Goal: Task Accomplishment & Management: Complete application form

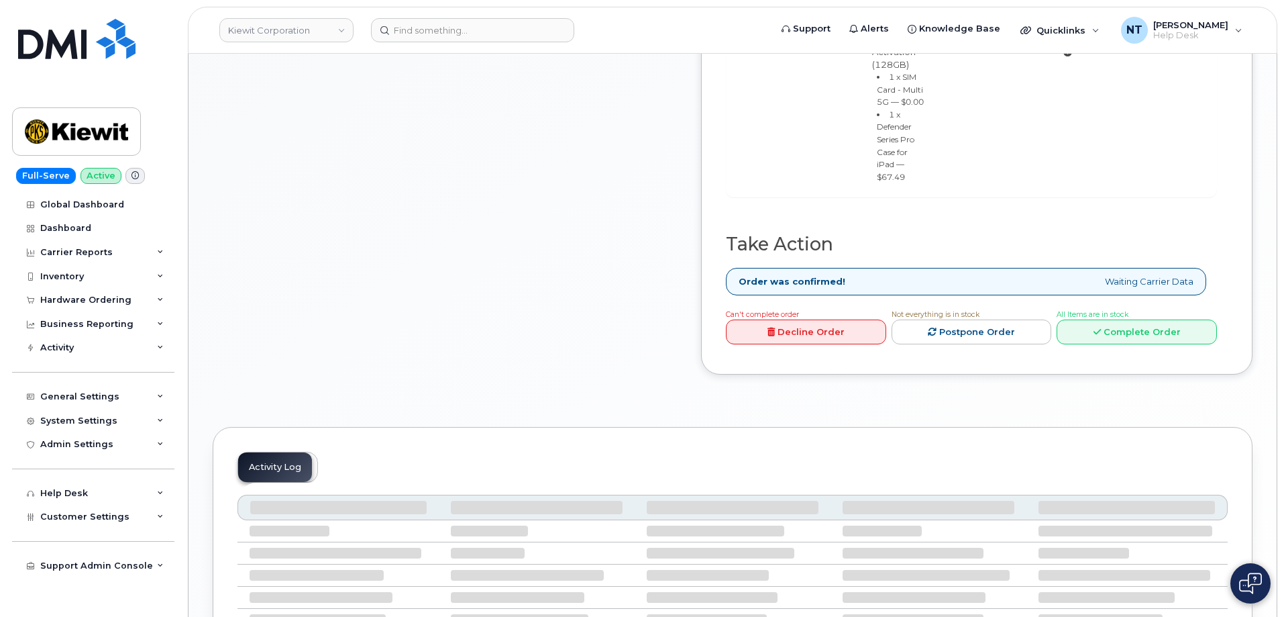
scroll to position [738, 0]
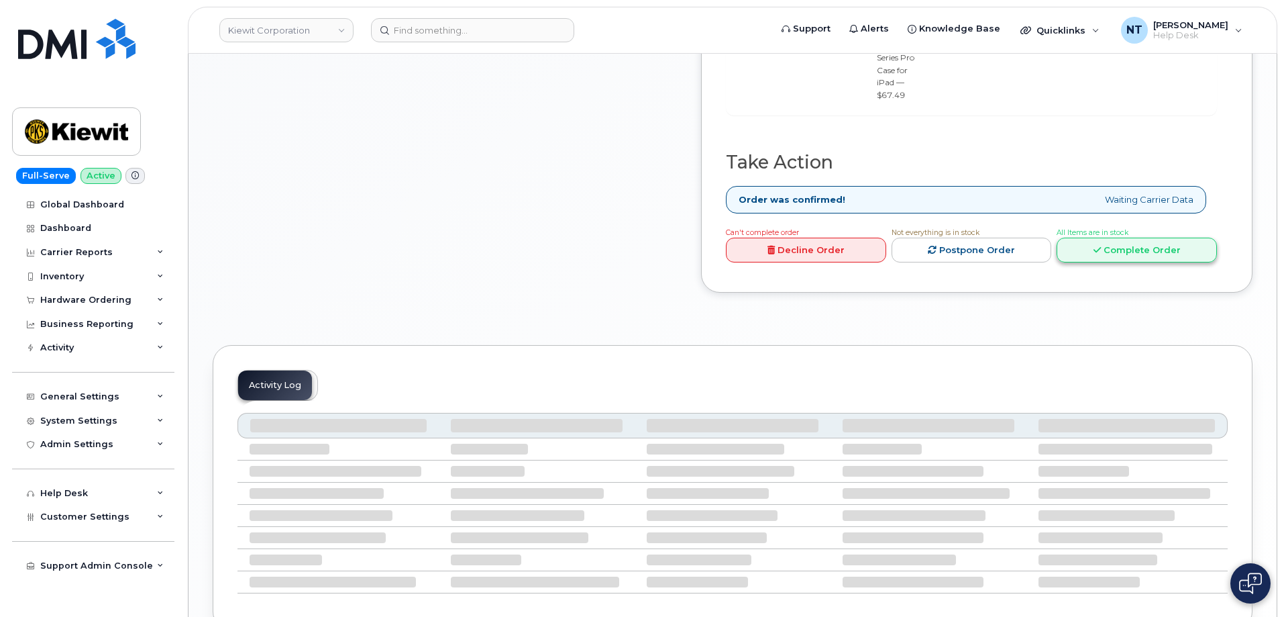
click at [1168, 262] on link "Complete Order" at bounding box center [1137, 250] width 160 height 25
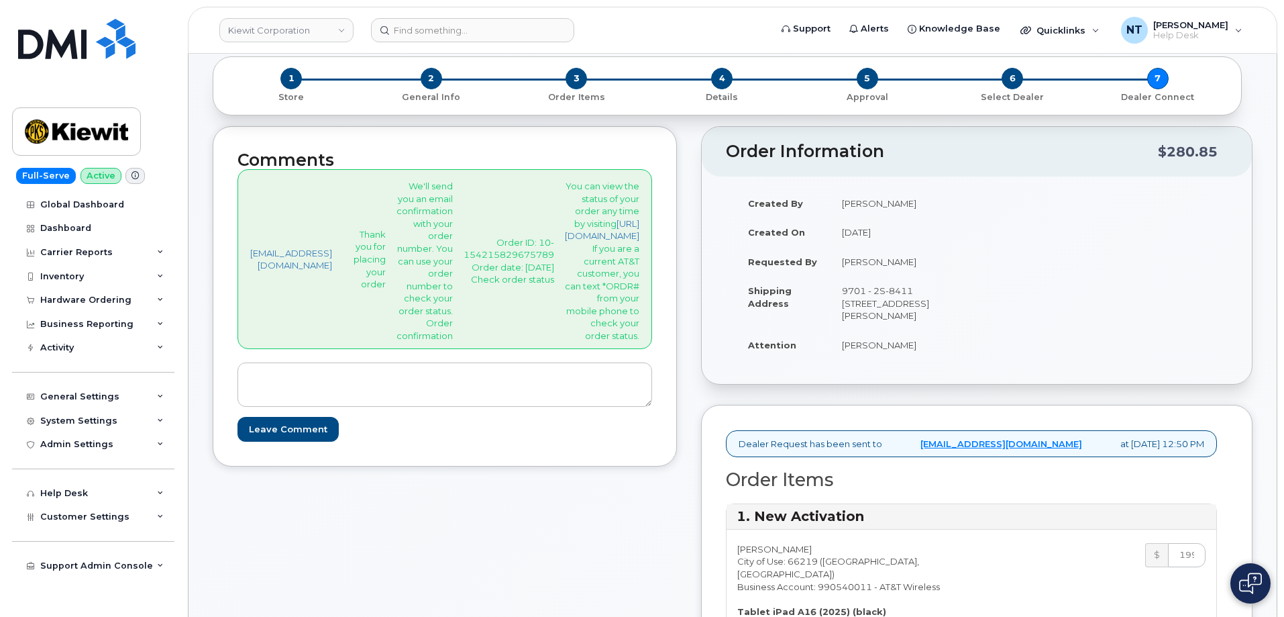
scroll to position [0, 0]
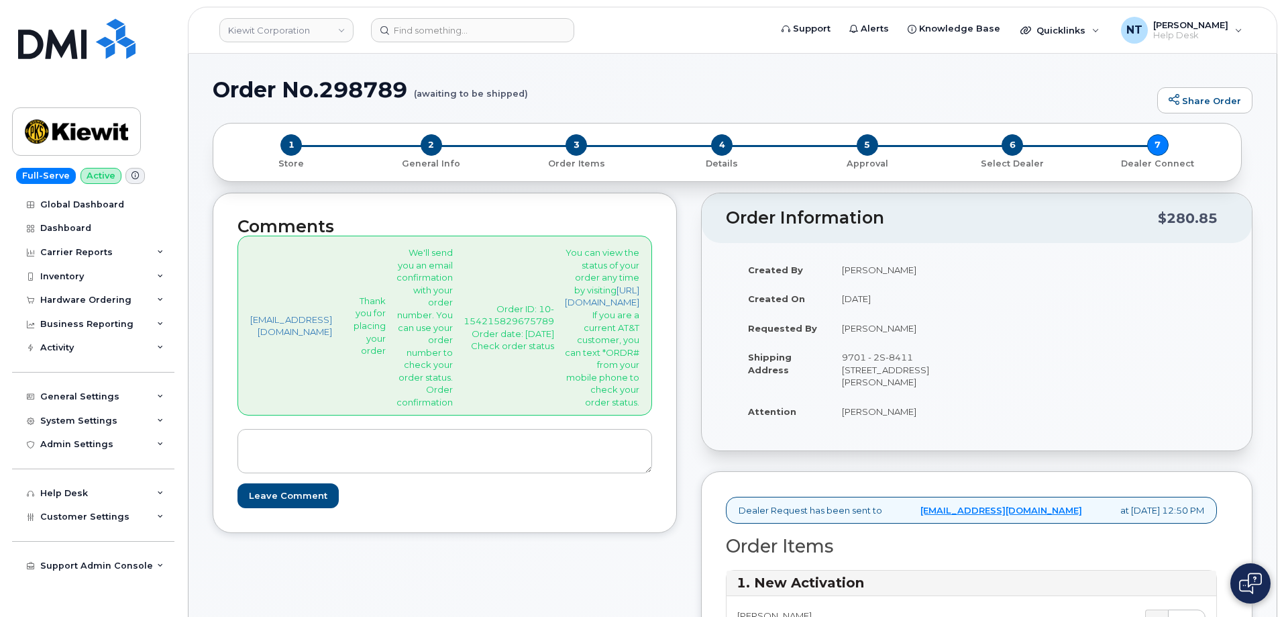
drag, startPoint x: 925, startPoint y: 385, endPoint x: 955, endPoint y: 410, distance: 38.6
click at [955, 397] on td "9701 - 2S-8411 [STREET_ADDRESS][PERSON_NAME]" at bounding box center [898, 369] width 137 height 54
copy td "[STREET_ADDRESS][PERSON_NAME]"
click at [1174, 396] on div "Created By Andrew Yee Created On August 20, 2025 Requested By Madelyn Jines Shi…" at bounding box center [977, 346] width 502 height 183
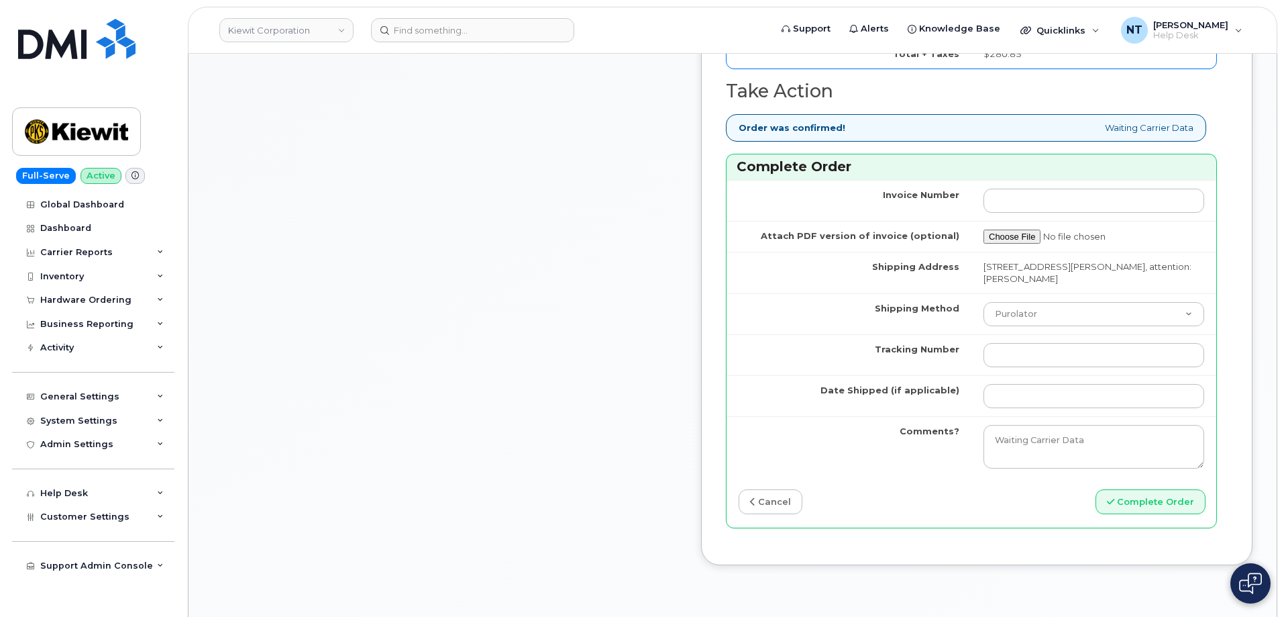
scroll to position [1409, 0]
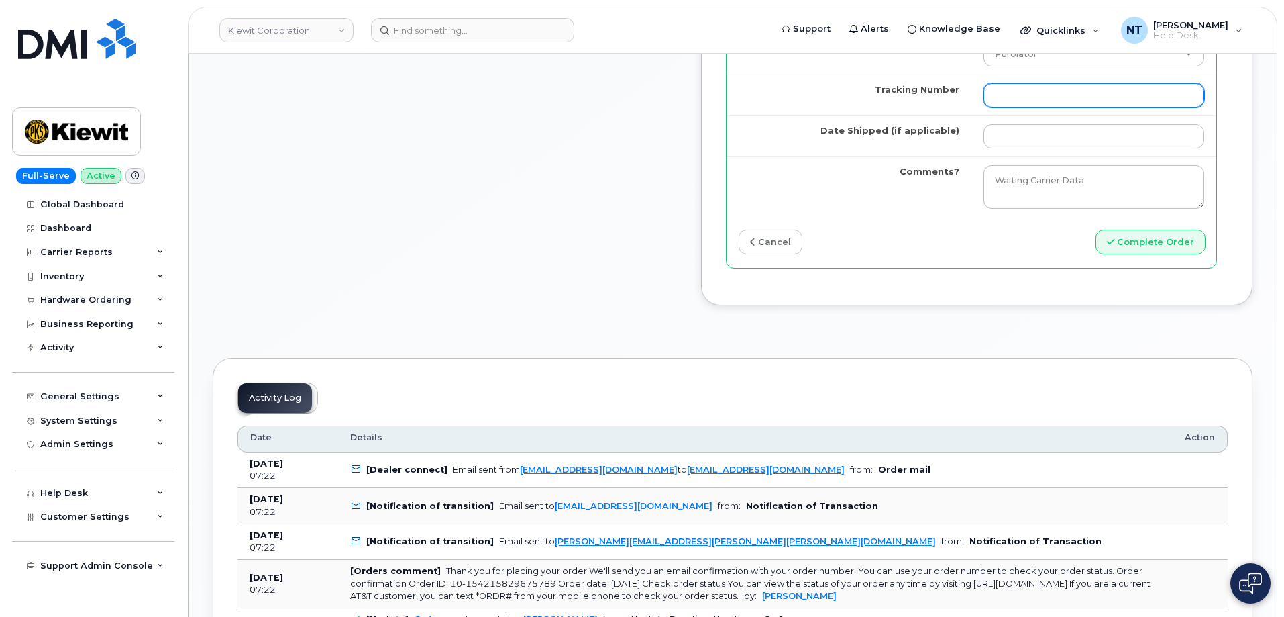
drag, startPoint x: 1056, startPoint y: 205, endPoint x: 1056, endPoint y: 197, distance: 8.1
click at [1056, 107] on input "Tracking Number" at bounding box center [1094, 95] width 221 height 24
paste input "444401113592"
type input "444401113592"
click at [1053, 66] on select "Purolator UPS FedEx Canada Post Courier Other Drop Off Pick Up" at bounding box center [1094, 54] width 221 height 24
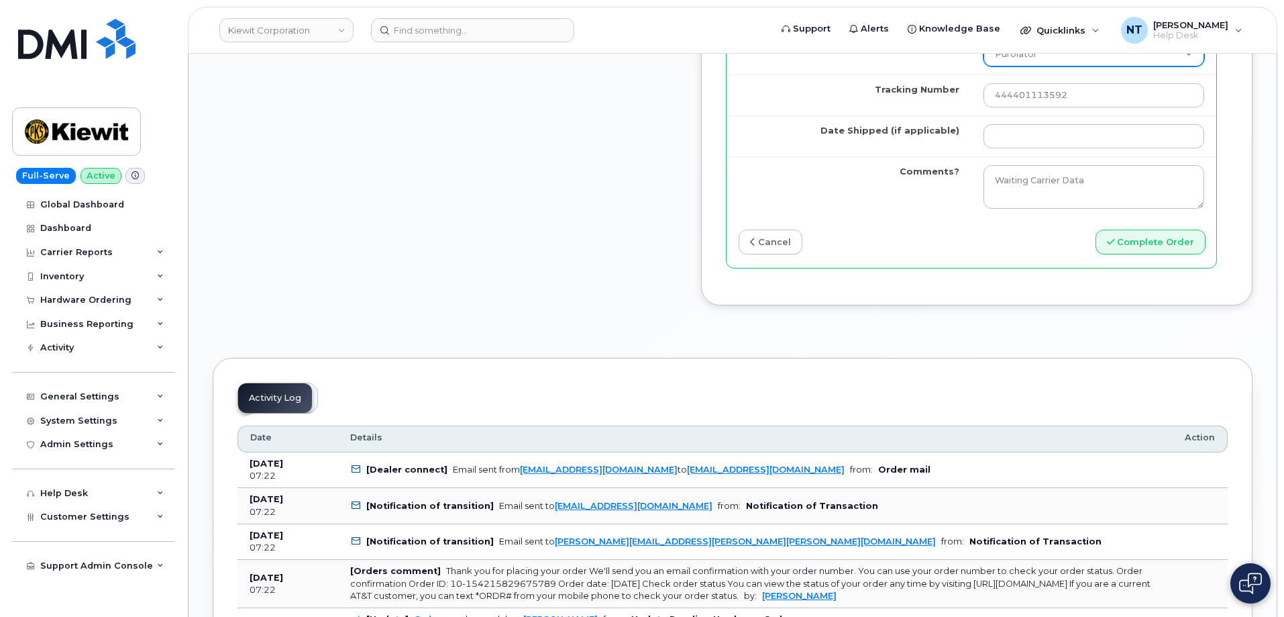
select select "FedEx"
click at [996, 66] on select "Purolator UPS FedEx Canada Post Courier Other Drop Off Pick Up" at bounding box center [1094, 54] width 221 height 24
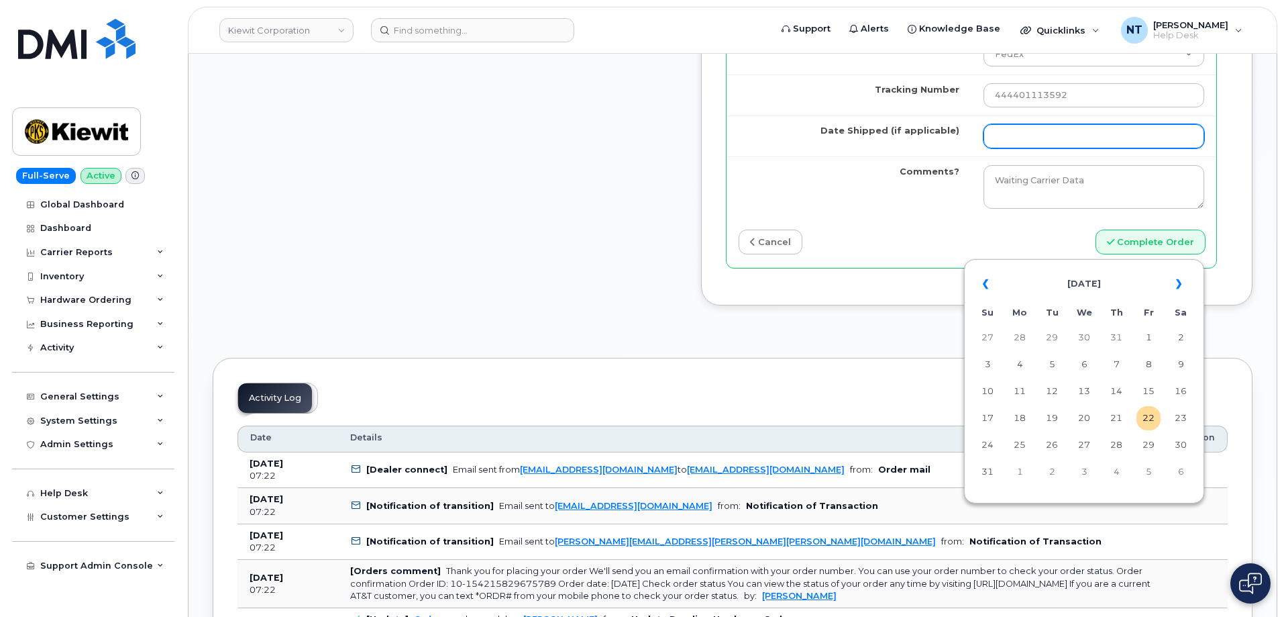
click at [1044, 148] on input "Date Shipped (if applicable)" at bounding box center [1094, 136] width 221 height 24
click at [1146, 425] on td "22" at bounding box center [1149, 418] width 24 height 24
type input "[DATE]"
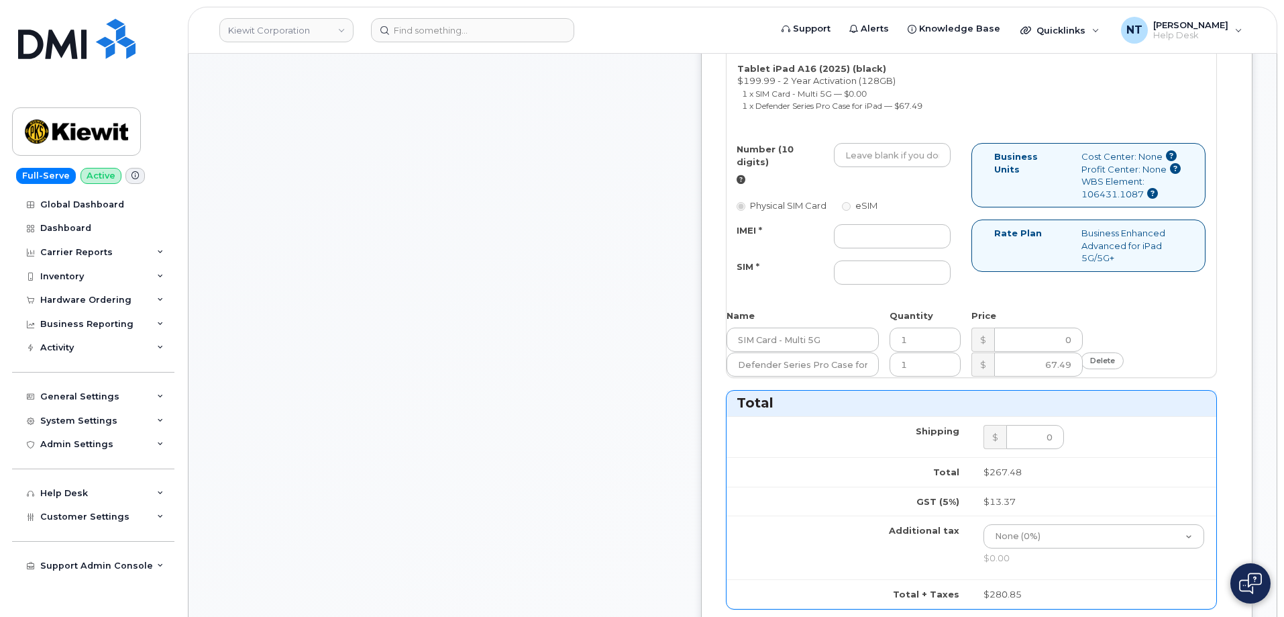
scroll to position [604, 0]
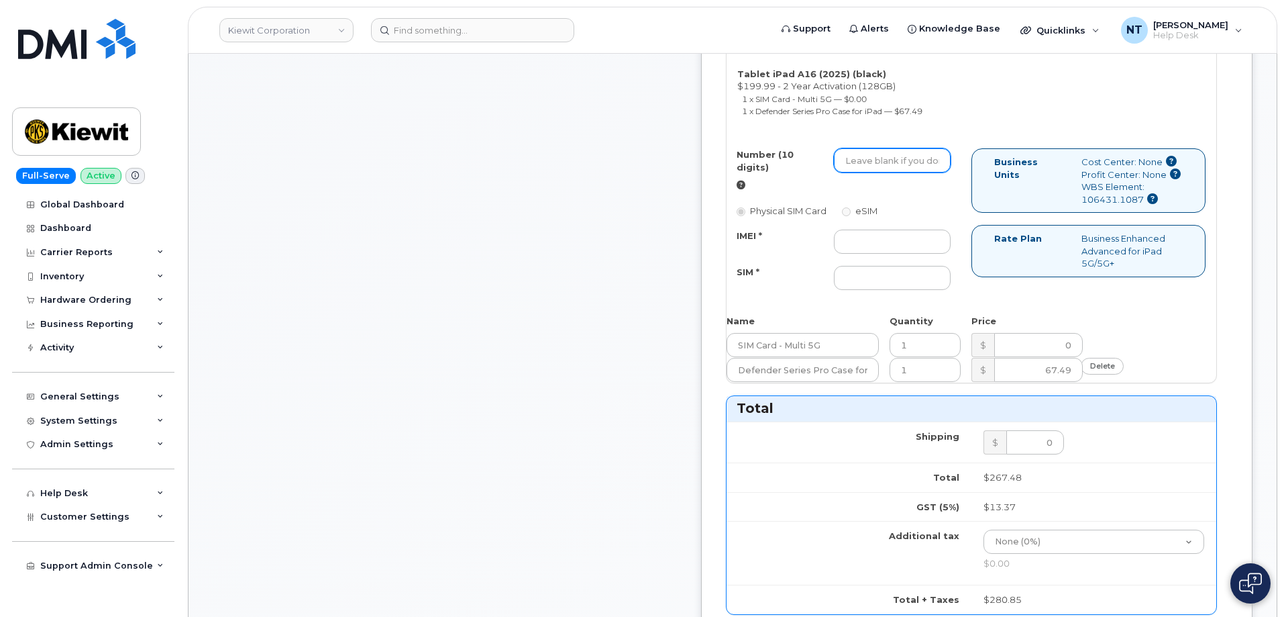
click at [951, 172] on input "Number (10 digits)" at bounding box center [892, 160] width 117 height 24
paste input "913-544-6785"
click at [951, 172] on input "913-544-6785" at bounding box center [892, 160] width 117 height 24
drag, startPoint x: 929, startPoint y: 223, endPoint x: 947, endPoint y: 225, distance: 17.6
click at [947, 172] on input "9135446785" at bounding box center [892, 160] width 117 height 24
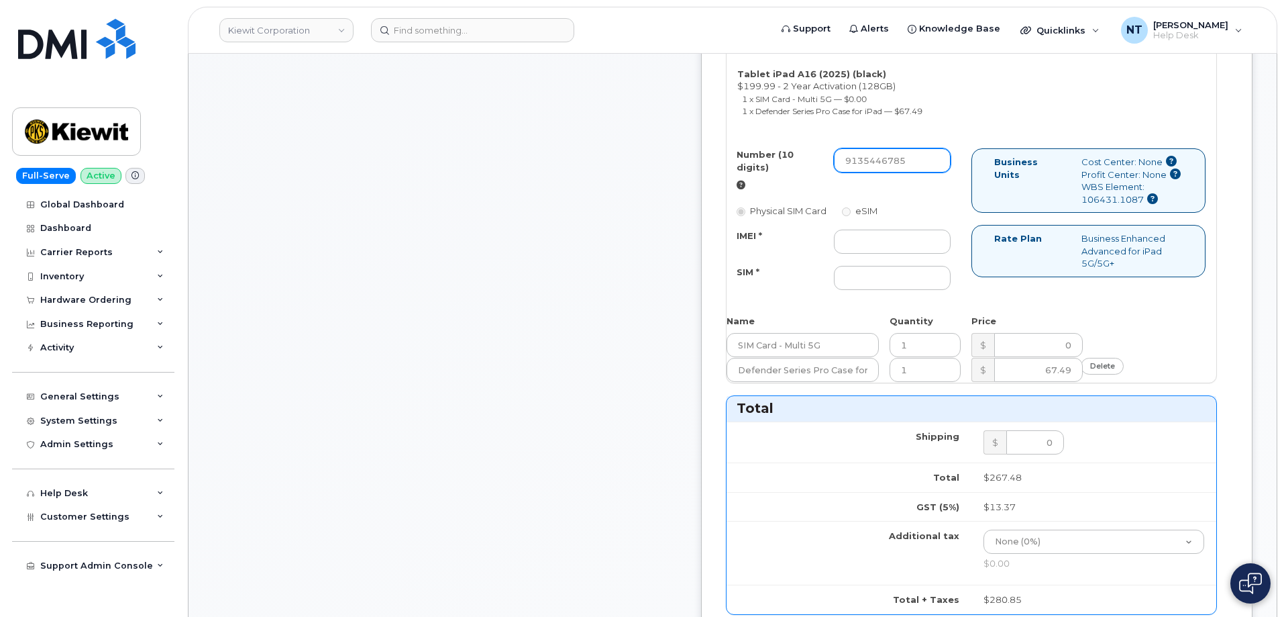
type input "9135446785"
click at [918, 254] on input "IMEI *" at bounding box center [892, 241] width 117 height 24
paste input "356196185205768"
type input "356196185205768"
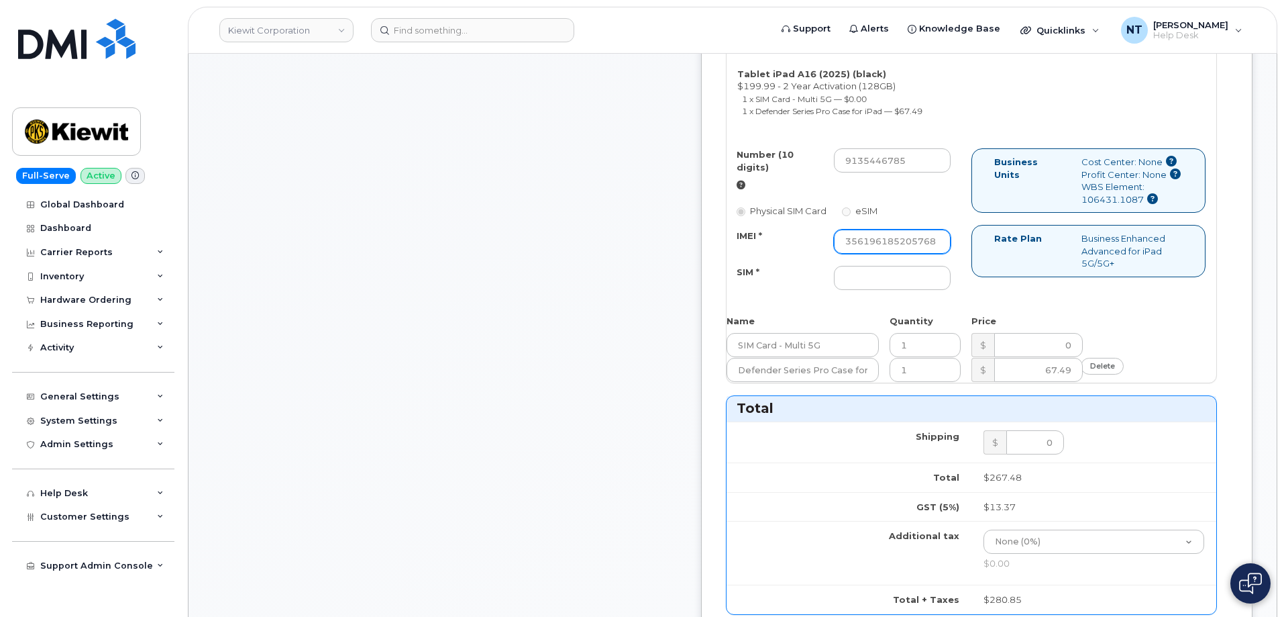
scroll to position [0, 0]
click at [957, 303] on div "Number (10 digits) 9135446785 Physical SIM Card eSIM IMEI * 356196185205768 SIM…" at bounding box center [849, 225] width 245 height 154
click at [951, 290] on input "SIM *" at bounding box center [892, 278] width 117 height 24
paste input "89049032007408888700218934872270"
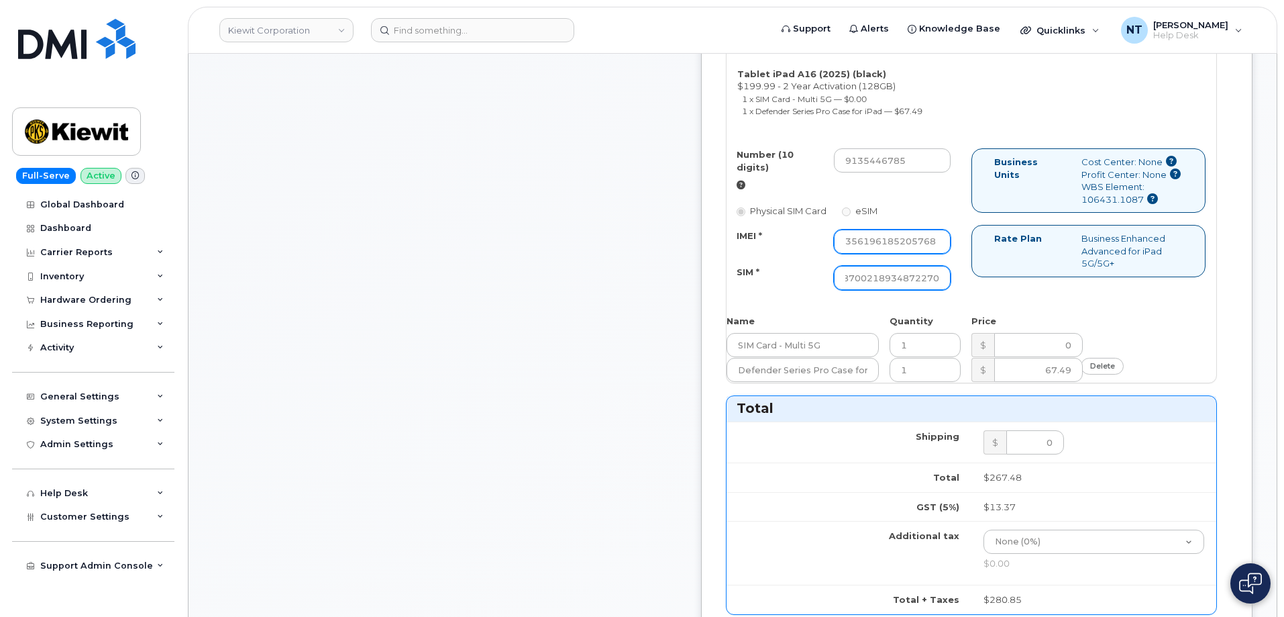
type input "89049032007408888700218934872270"
drag, startPoint x: 972, startPoint y: 305, endPoint x: 1038, endPoint y: 305, distance: 65.7
click at [1038, 303] on div "Number (10 digits) 9135446785 Physical SIM Card eSIM IMEI * 356196185205768 SIM…" at bounding box center [972, 225] width 490 height 154
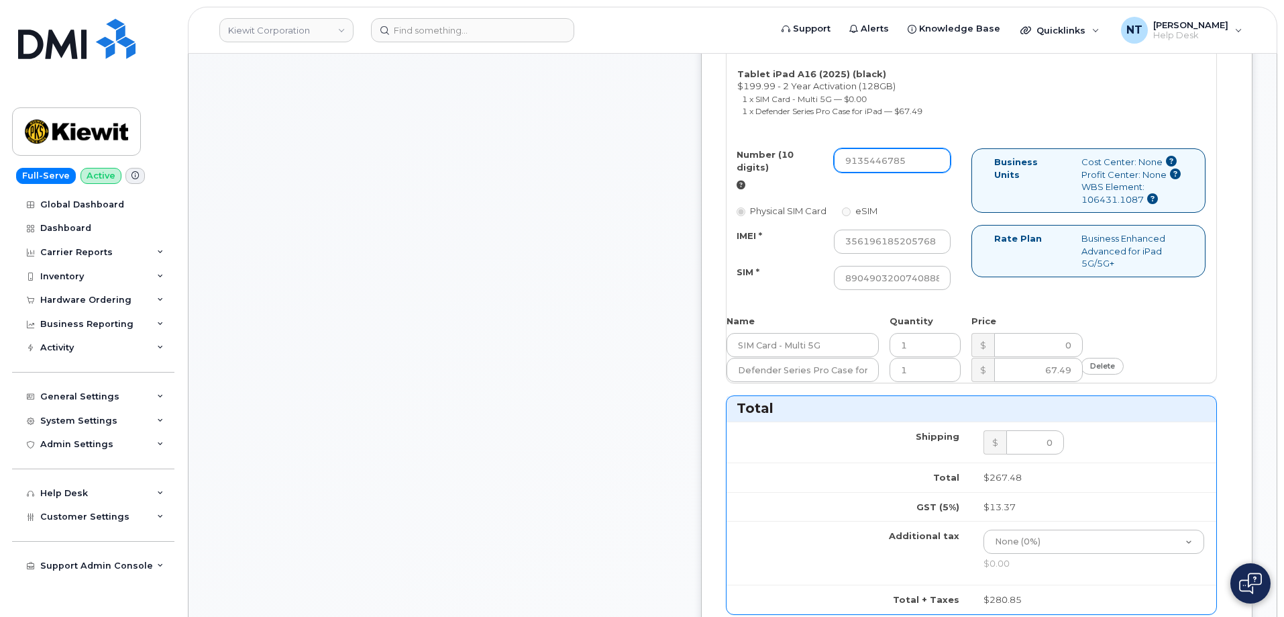
scroll to position [0, 0]
drag, startPoint x: 930, startPoint y: 222, endPoint x: 946, endPoint y: 225, distance: 16.3
click at [946, 172] on input "9135446785" at bounding box center [892, 160] width 117 height 24
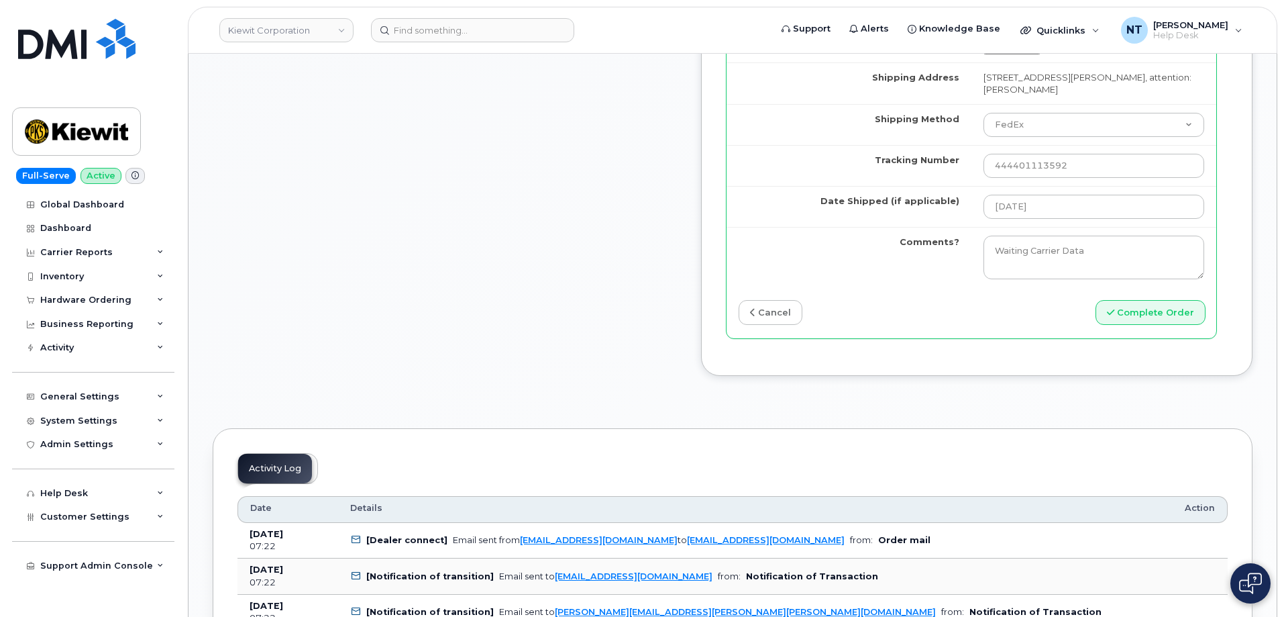
scroll to position [1342, 0]
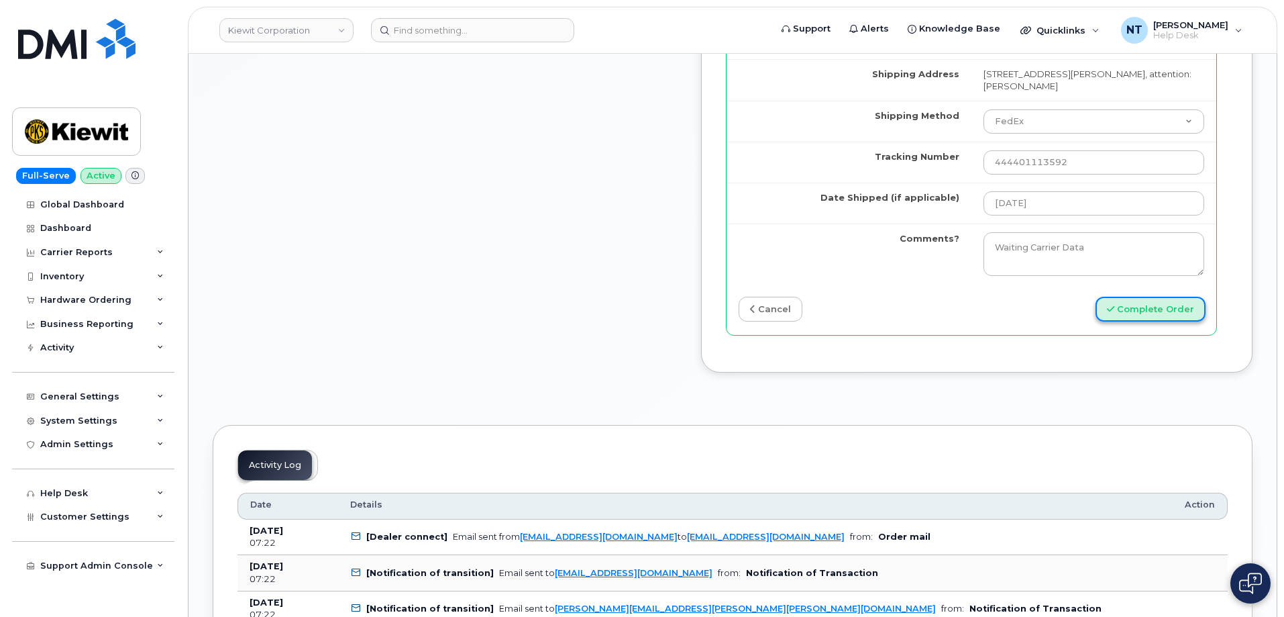
drag, startPoint x: 1128, startPoint y: 427, endPoint x: 1129, endPoint y: 419, distance: 8.2
click at [1129, 321] on button "Complete Order" at bounding box center [1151, 309] width 110 height 25
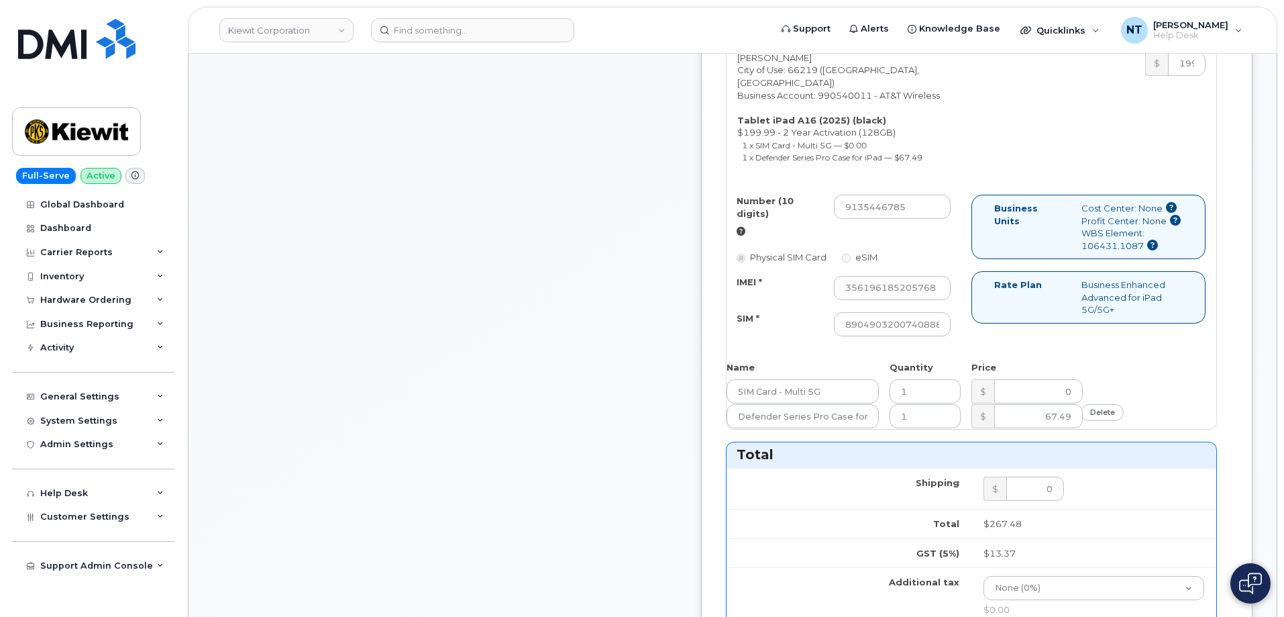
scroll to position [537, 0]
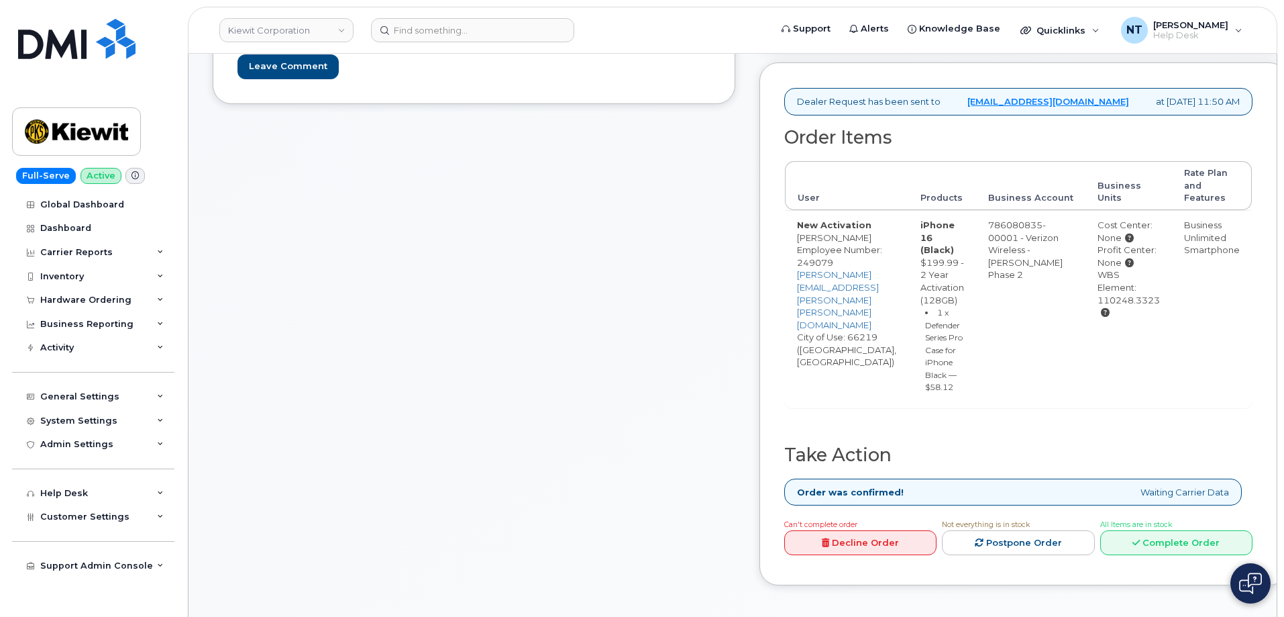
scroll to position [403, 0]
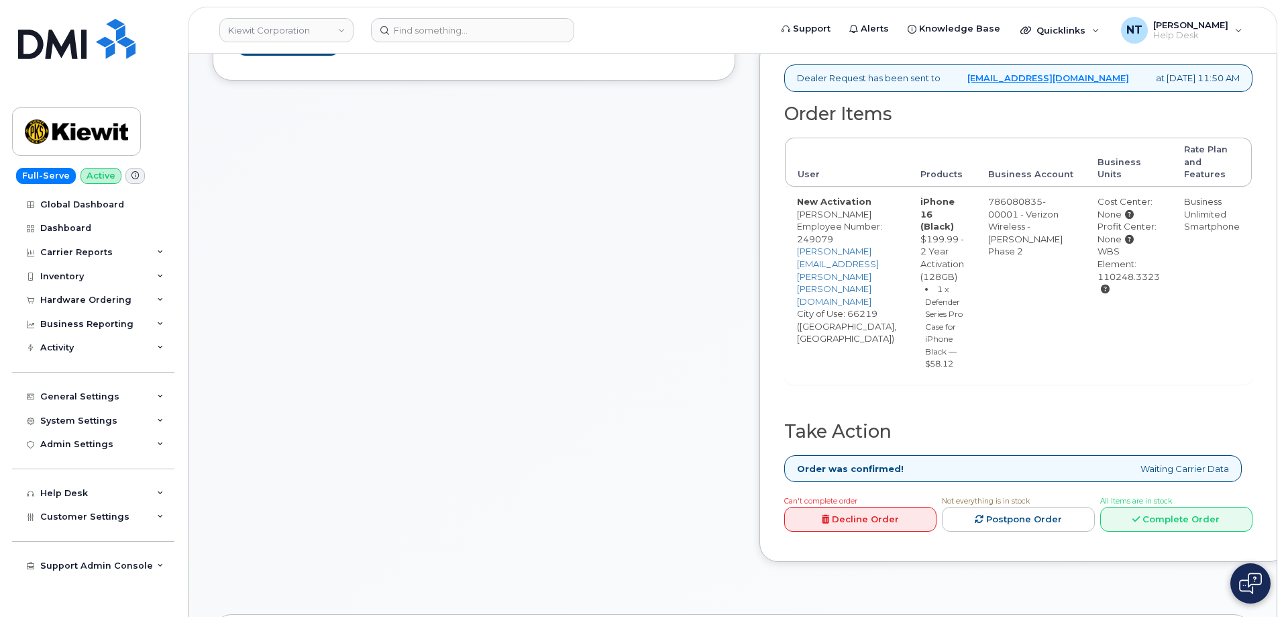
drag, startPoint x: 1192, startPoint y: 276, endPoint x: 1257, endPoint y: 281, distance: 65.2
click at [1172, 281] on td "Cost Center: None Profit Center: None WBS Element: 110248.3323" at bounding box center [1129, 285] width 87 height 197
copy div "110248.3323"
click at [1203, 519] on link "Complete Order" at bounding box center [1176, 519] width 152 height 25
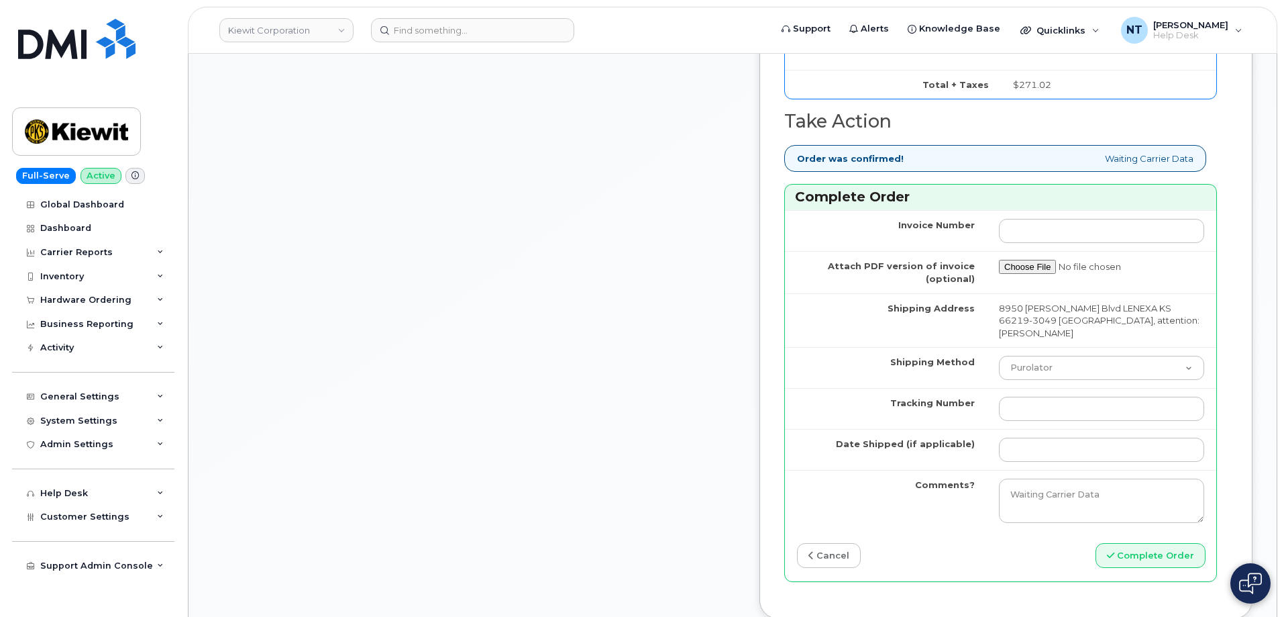
scroll to position [1141, 0]
click at [1026, 378] on select "Purolator UPS FedEx Canada Post Courier Other Drop Off Pick Up" at bounding box center [1101, 366] width 205 height 24
select select "FedEx"
click at [999, 366] on select "Purolator UPS FedEx Canada Post Courier Other Drop Off Pick Up" at bounding box center [1101, 366] width 205 height 24
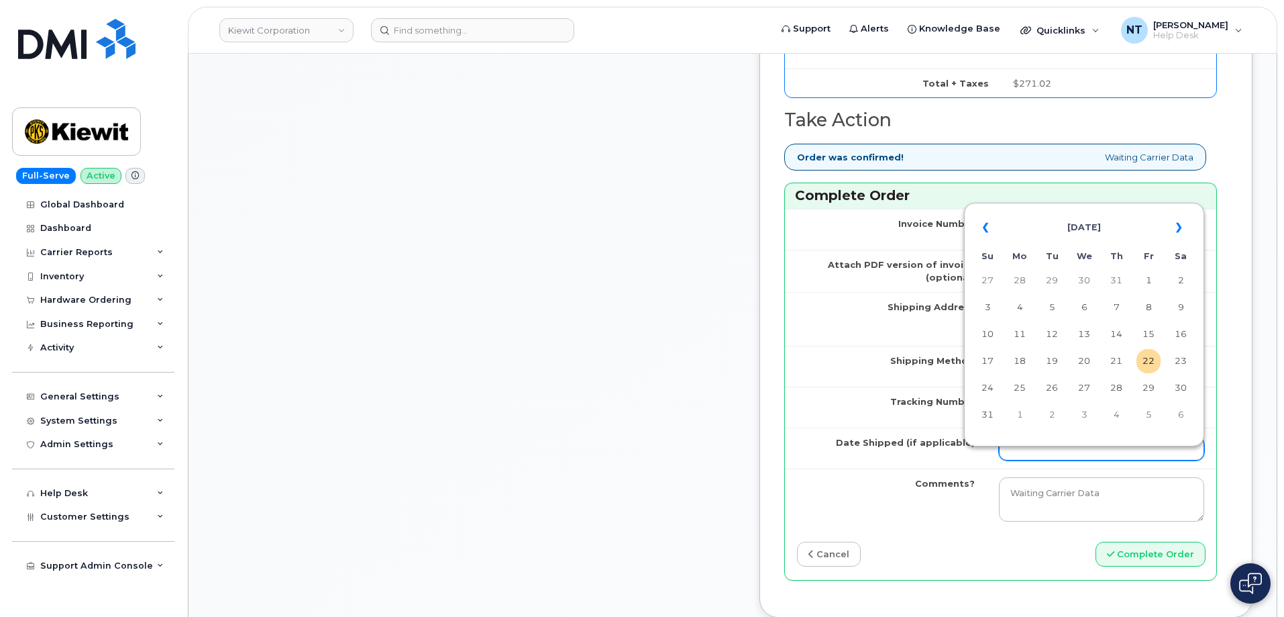
drag, startPoint x: 1036, startPoint y: 460, endPoint x: 1039, endPoint y: 472, distance: 13.2
click at [1036, 460] on input "Date Shipped (if applicable)" at bounding box center [1101, 448] width 205 height 24
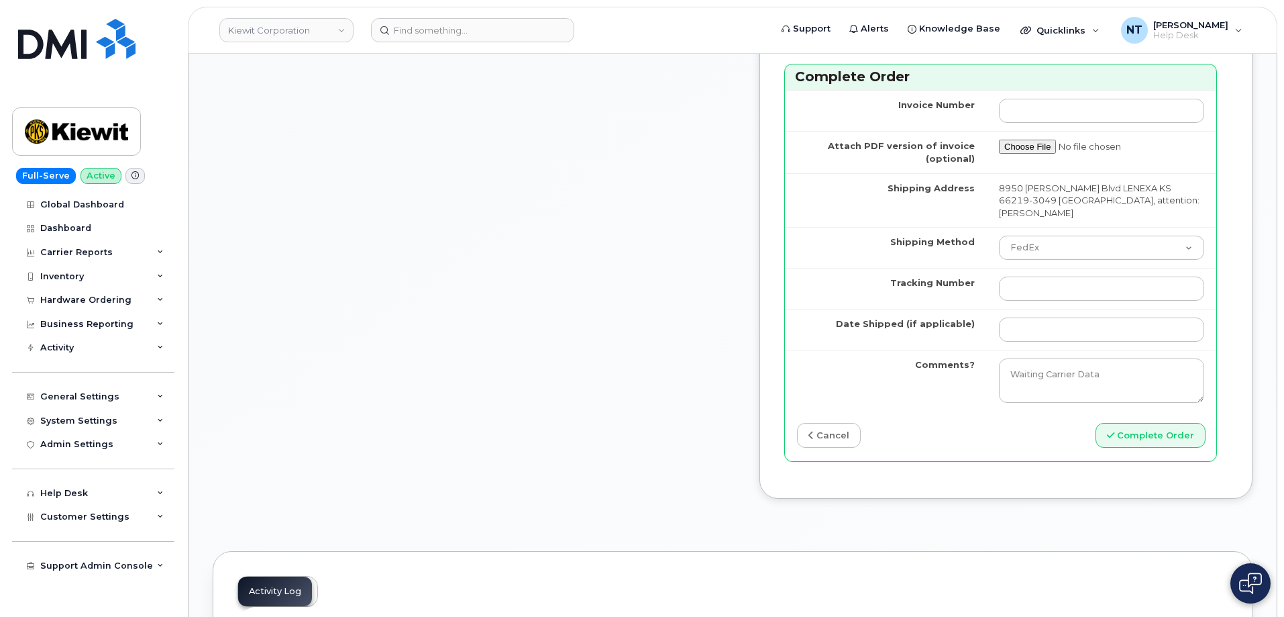
scroll to position [1275, 0]
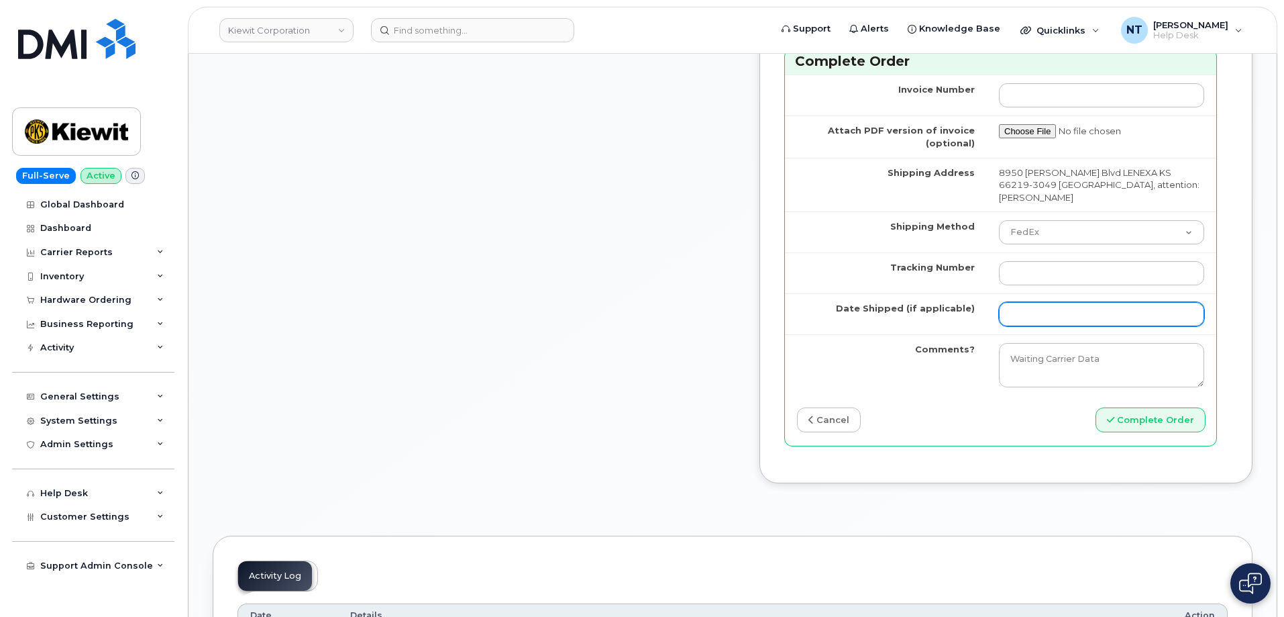
click at [1052, 326] on input "Date Shipped (if applicable)" at bounding box center [1101, 314] width 205 height 24
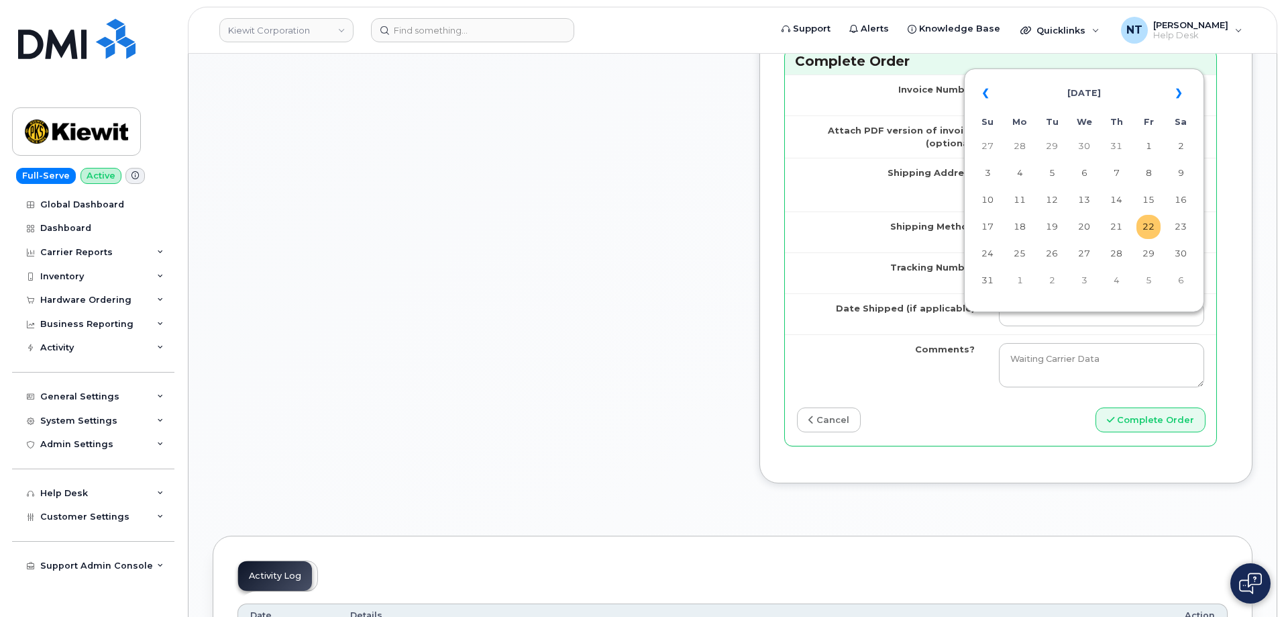
click at [1155, 234] on td "22" at bounding box center [1149, 227] width 24 height 24
type input "[DATE]"
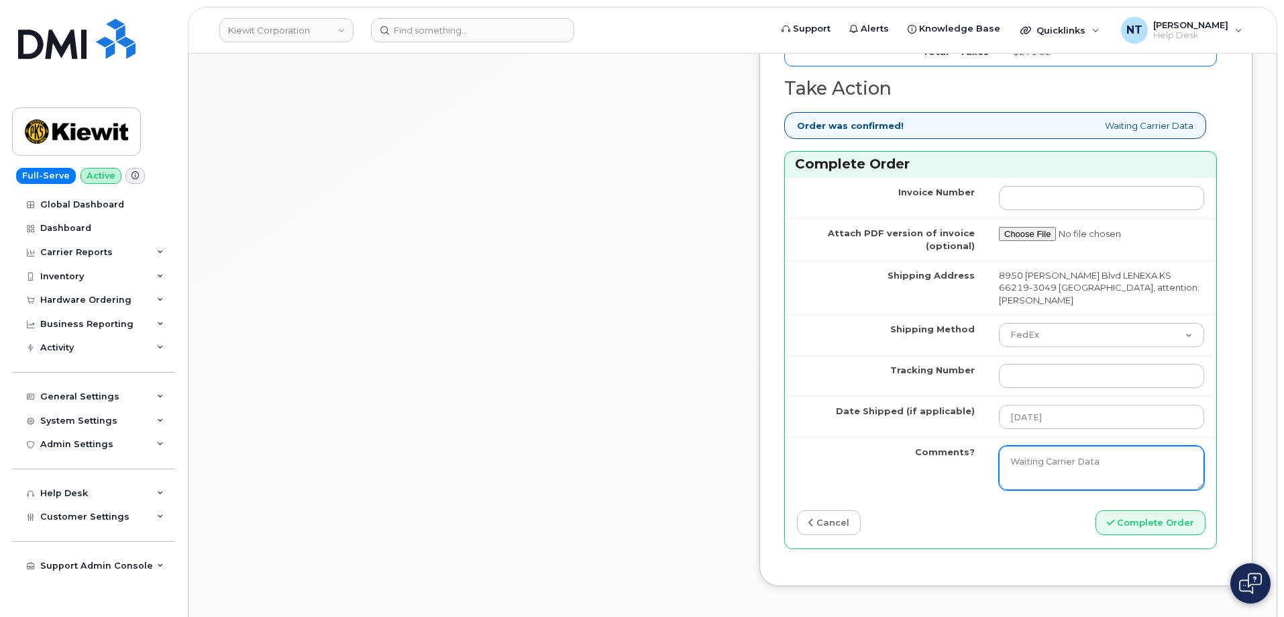
scroll to position [1208, 0]
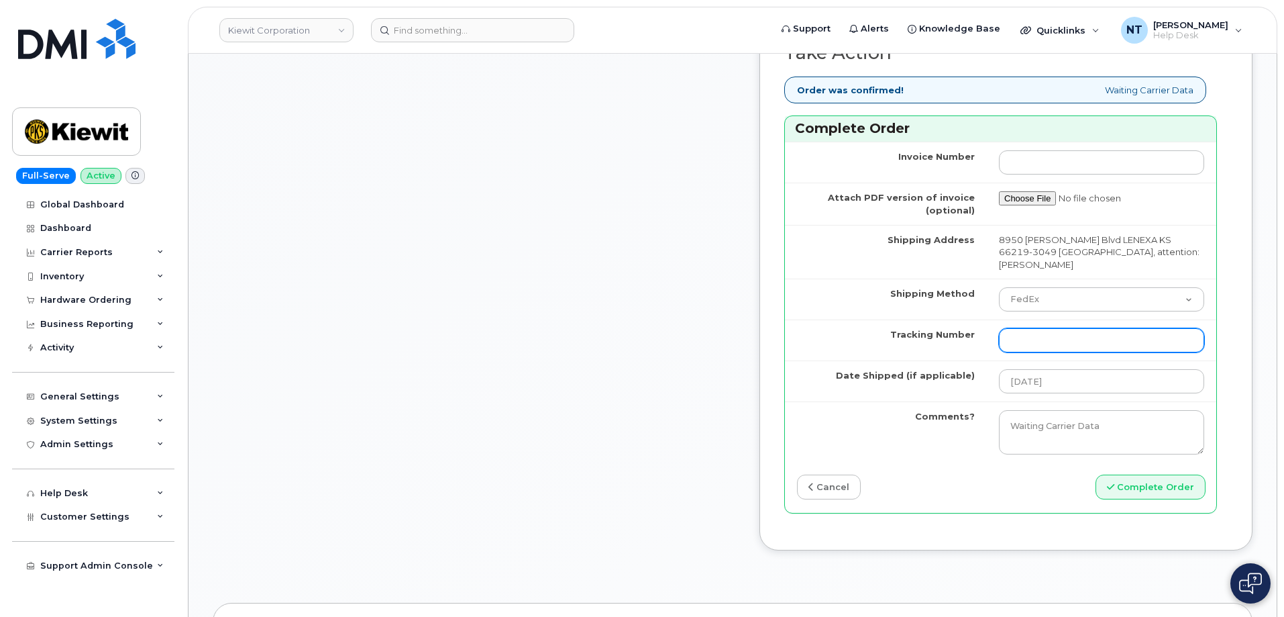
click at [1043, 352] on input "Tracking Number" at bounding box center [1101, 340] width 205 height 24
paste input "Your equipment request has been processed and the tracking information is liste…"
drag, startPoint x: 1123, startPoint y: 352, endPoint x: 701, endPoint y: 323, distance: 423.0
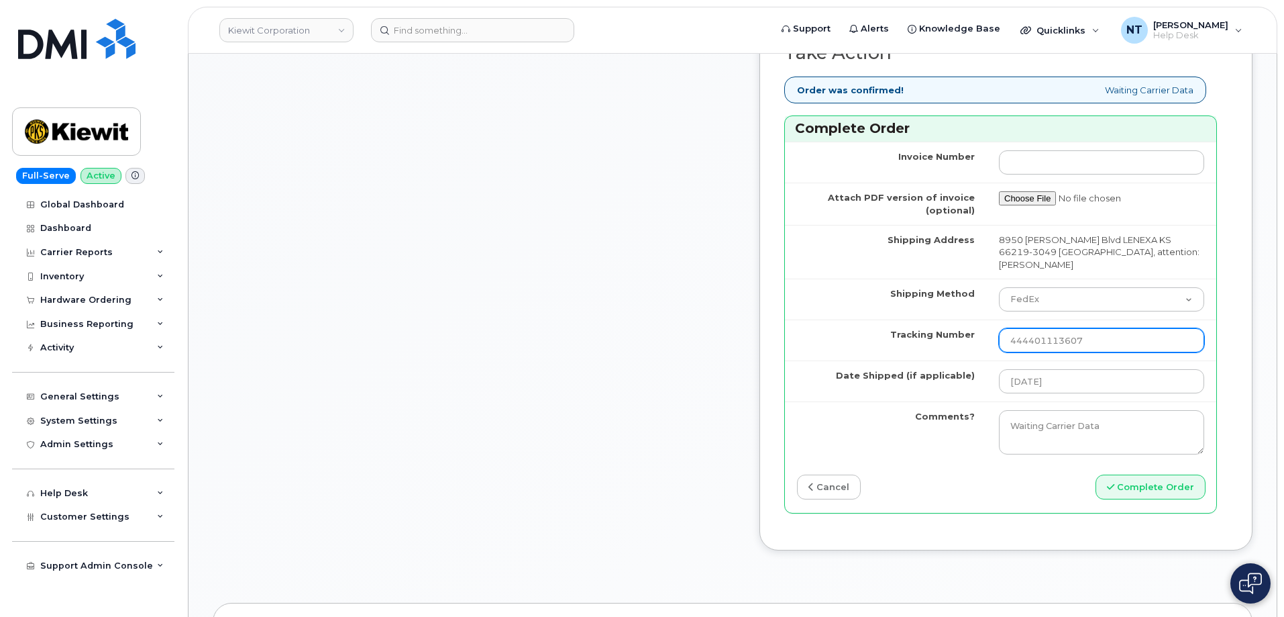
click at [1102, 352] on input "444401113607" at bounding box center [1101, 340] width 205 height 24
click at [1007, 352] on input "444401113607" at bounding box center [1101, 340] width 205 height 24
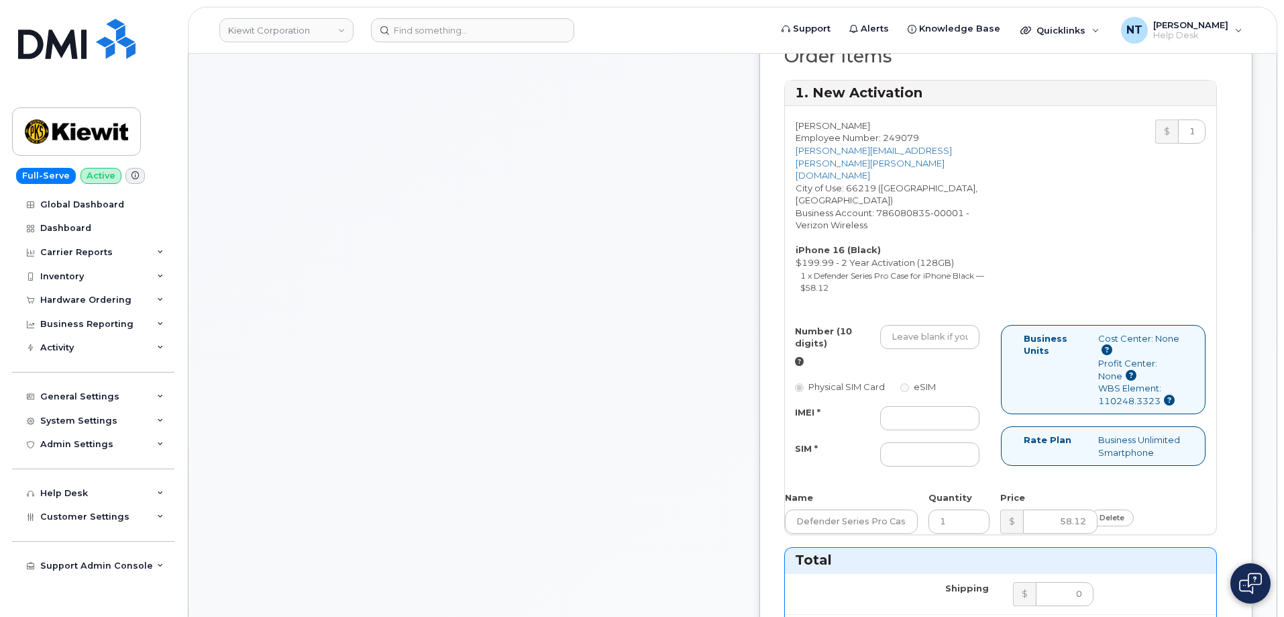
scroll to position [470, 0]
type input "444401113607"
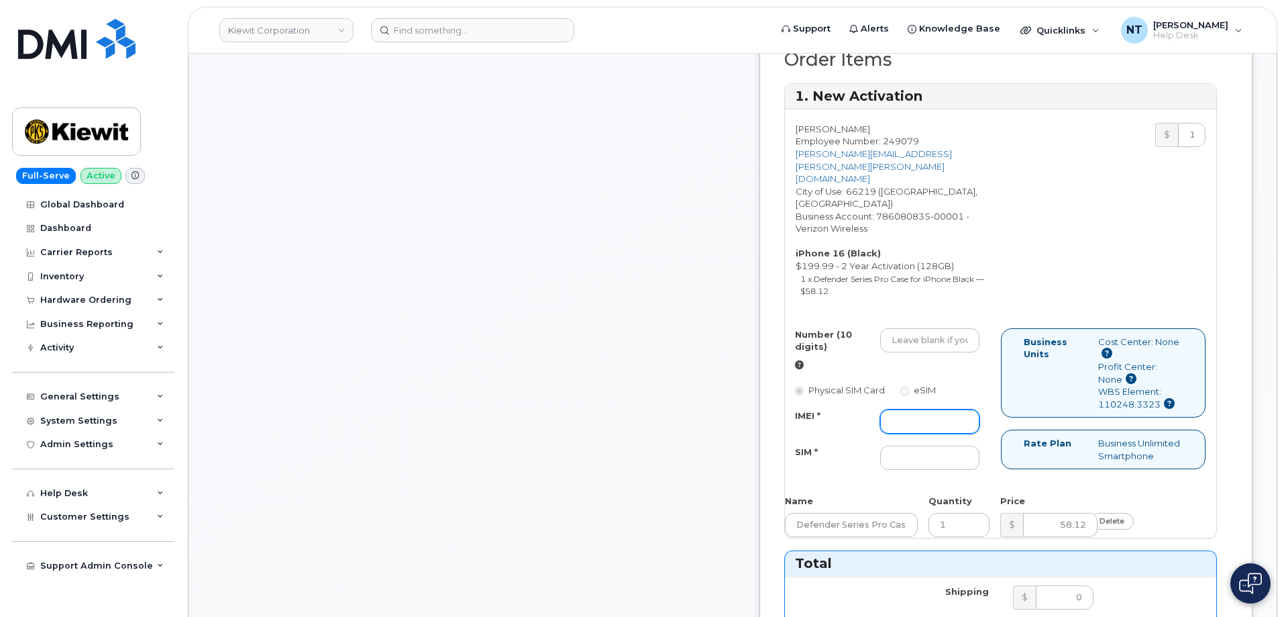
click at [949, 423] on input "IMEI *" at bounding box center [929, 421] width 99 height 24
paste input "359696889345940"
type input "359696889345940"
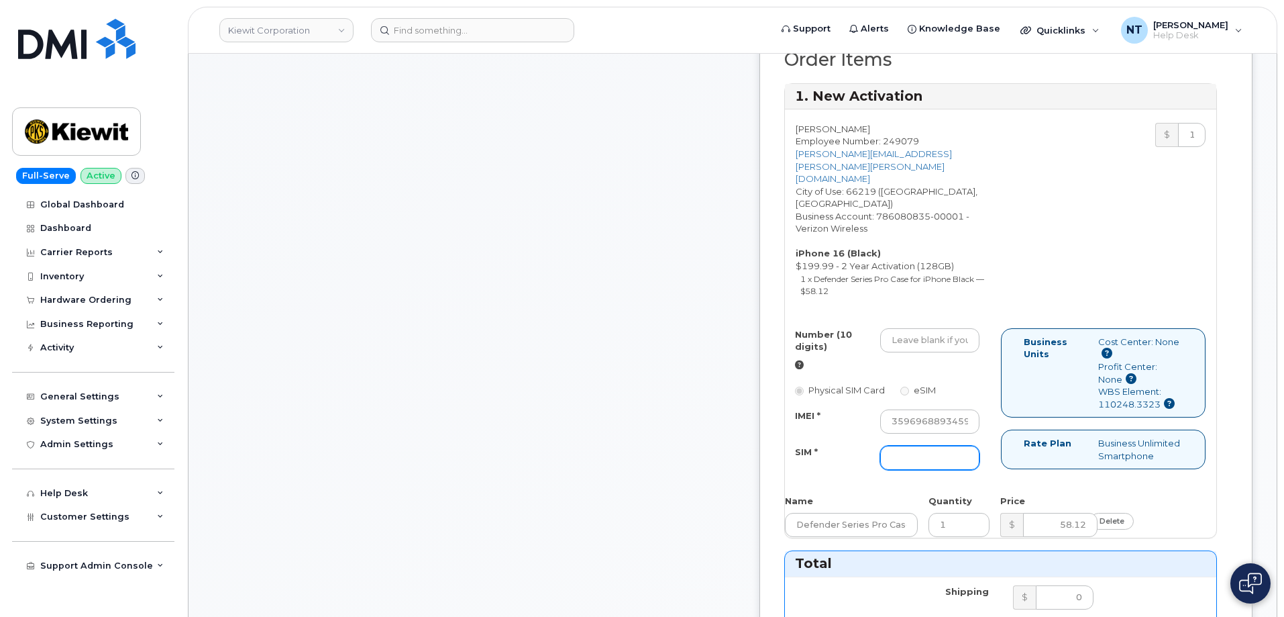
click at [946, 464] on input "SIM *" at bounding box center [929, 457] width 99 height 24
paste input "89049032007408885100217533308568"
type input "89049032007408885100217533308568"
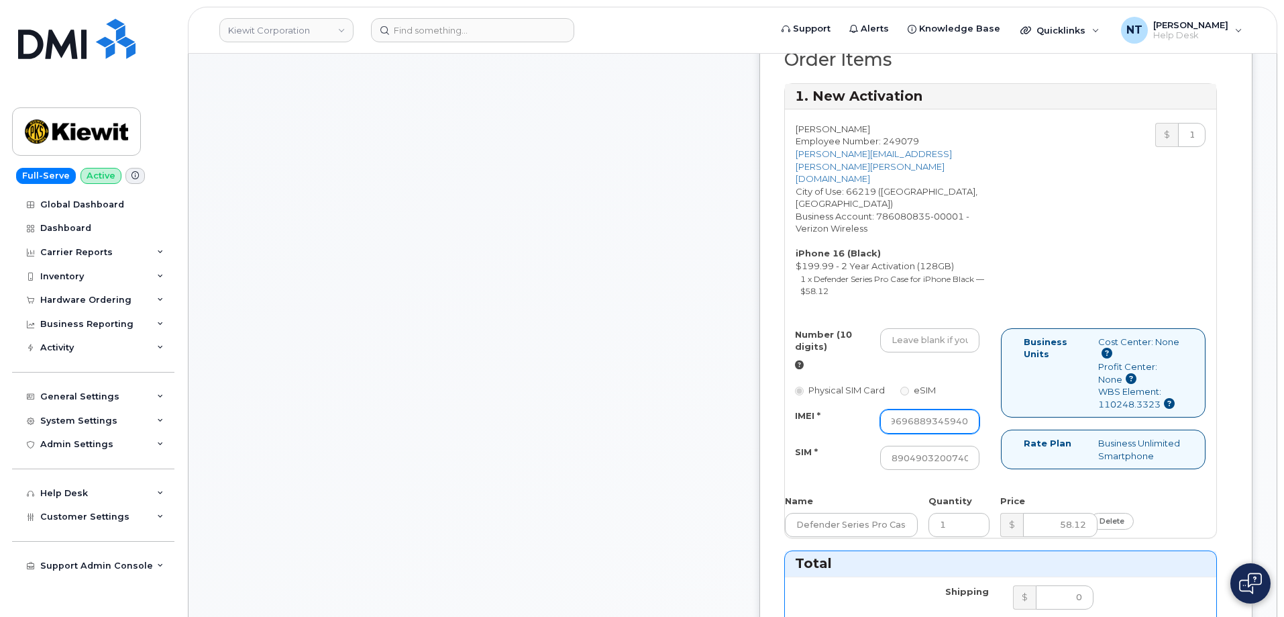
drag, startPoint x: 971, startPoint y: 421, endPoint x: 1050, endPoint y: 421, distance: 79.2
click at [1050, 421] on div "Number (10 digits) Physical SIM Card eSIM IMEI * 359696889345940 SIM * 89049032…" at bounding box center [1000, 405] width 431 height 154
click at [950, 335] on input "Number (10 digits)" at bounding box center [929, 340] width 99 height 24
paste input "913-385-1955"
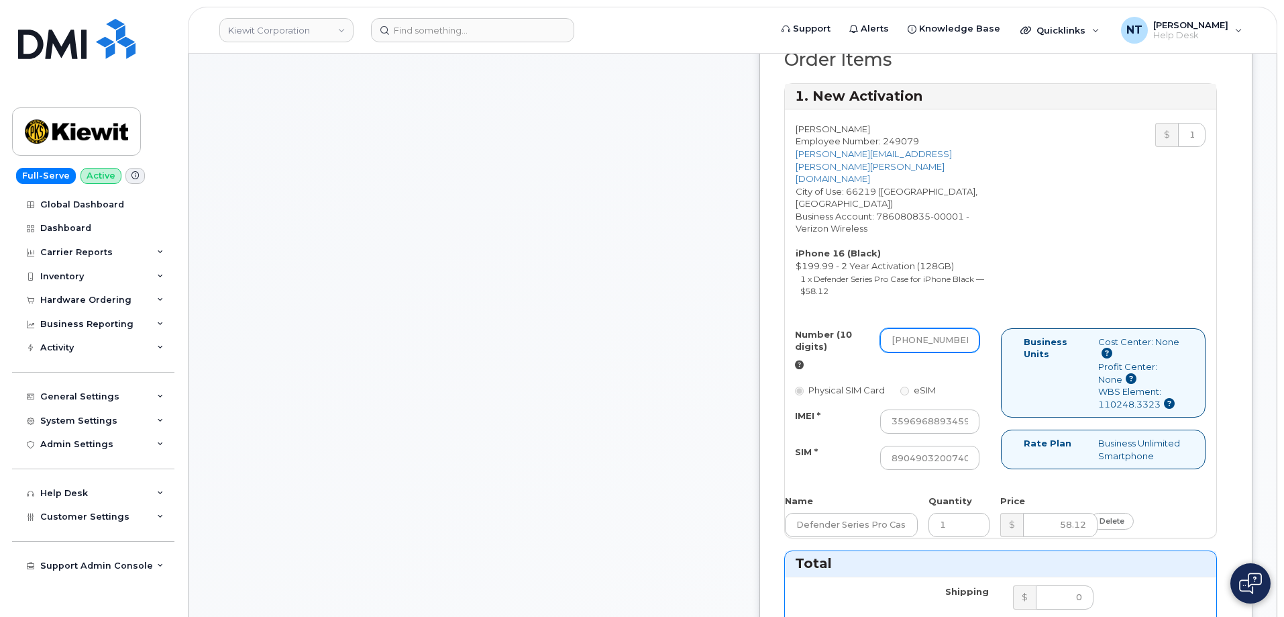
scroll to position [0, 3]
click at [969, 346] on input "913-385-1955" at bounding box center [929, 340] width 99 height 24
drag, startPoint x: 946, startPoint y: 343, endPoint x: 962, endPoint y: 344, distance: 16.2
click at [962, 344] on input "9133851955" at bounding box center [929, 340] width 99 height 24
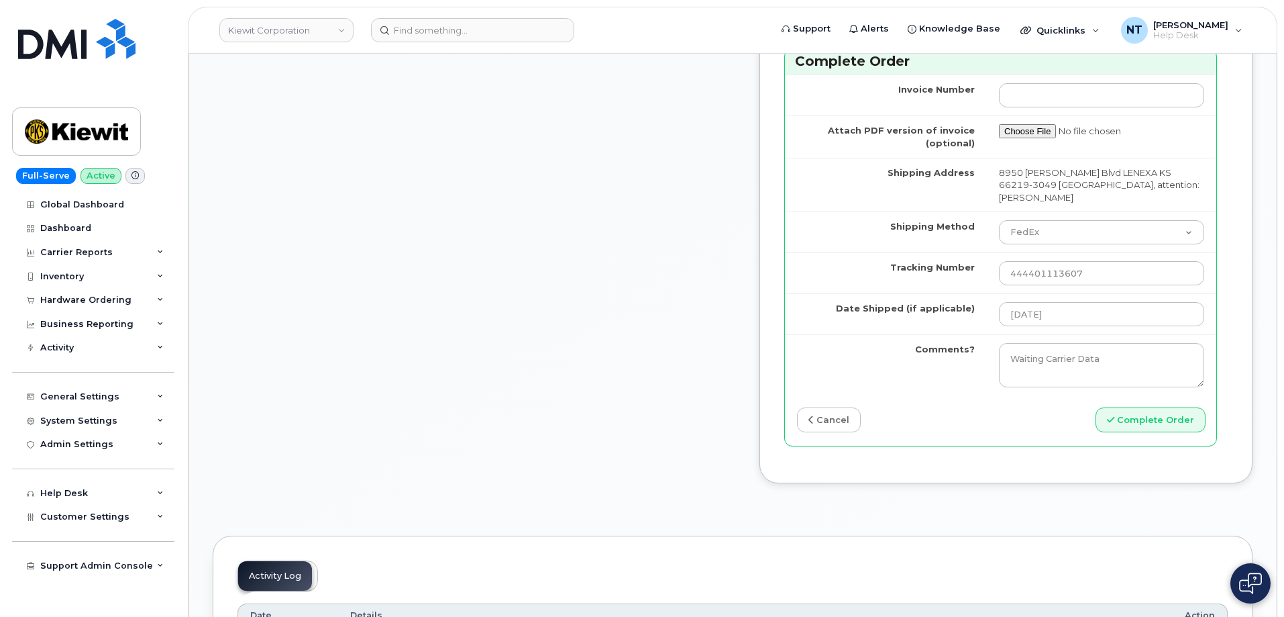
scroll to position [1342, 0]
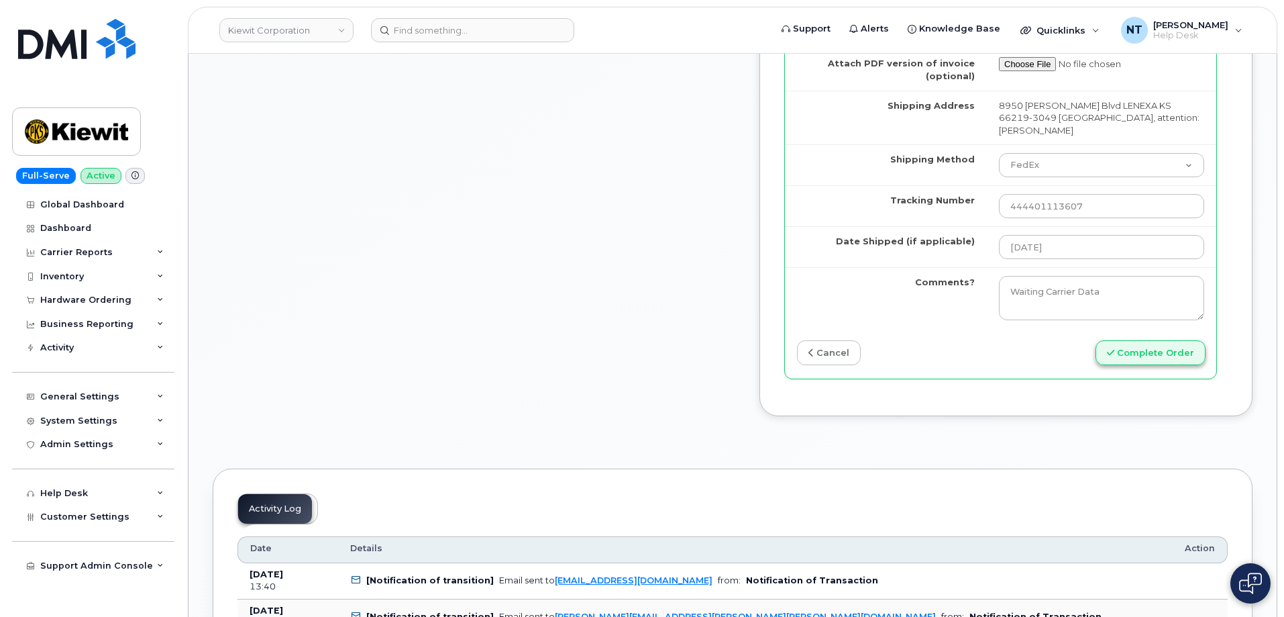
type input "9133851955"
click at [1138, 365] on button "Complete Order" at bounding box center [1151, 352] width 110 height 25
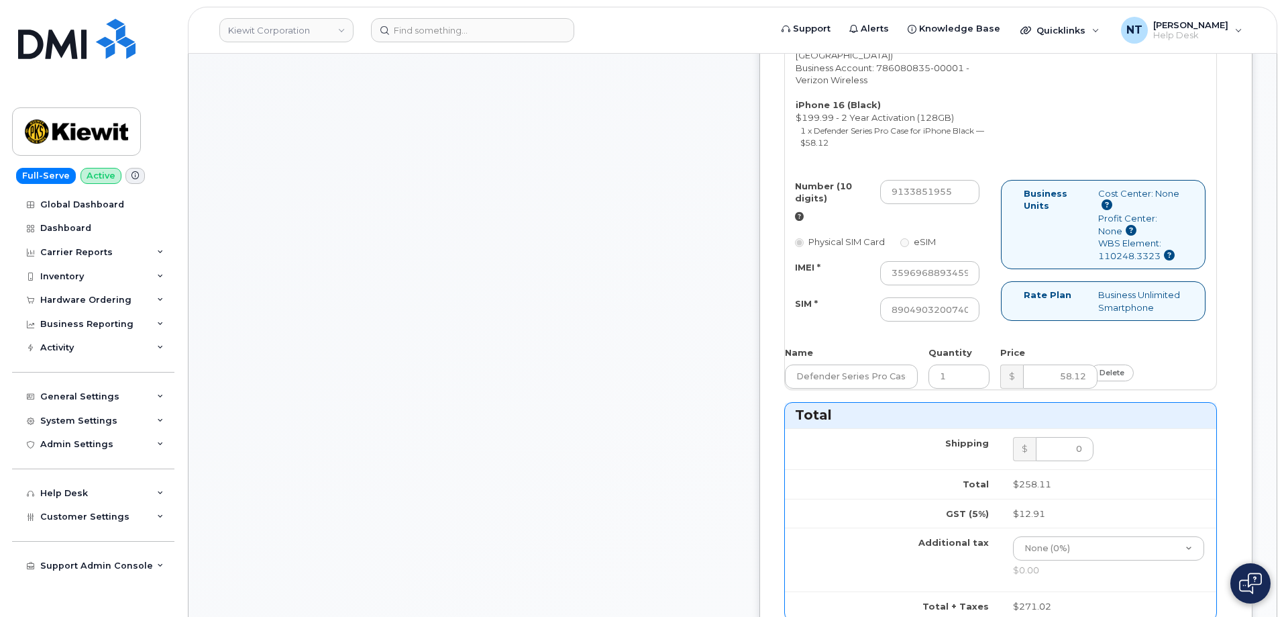
scroll to position [537, 0]
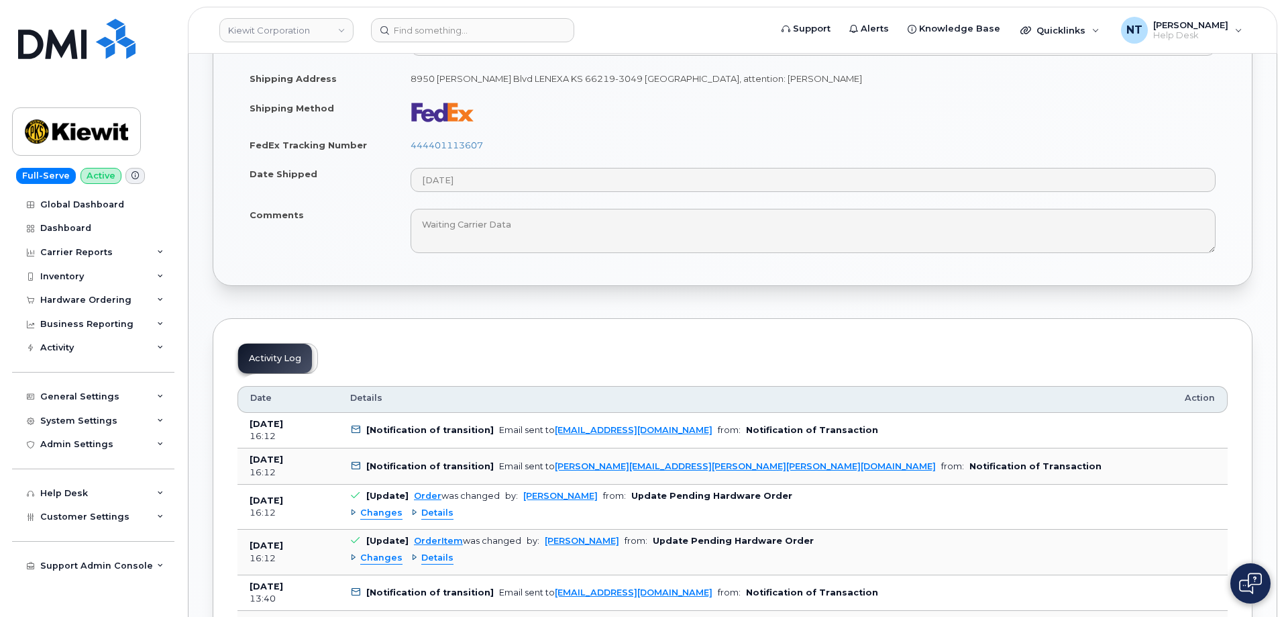
scroll to position [604, 0]
